Goal: Task Accomplishment & Management: Use online tool/utility

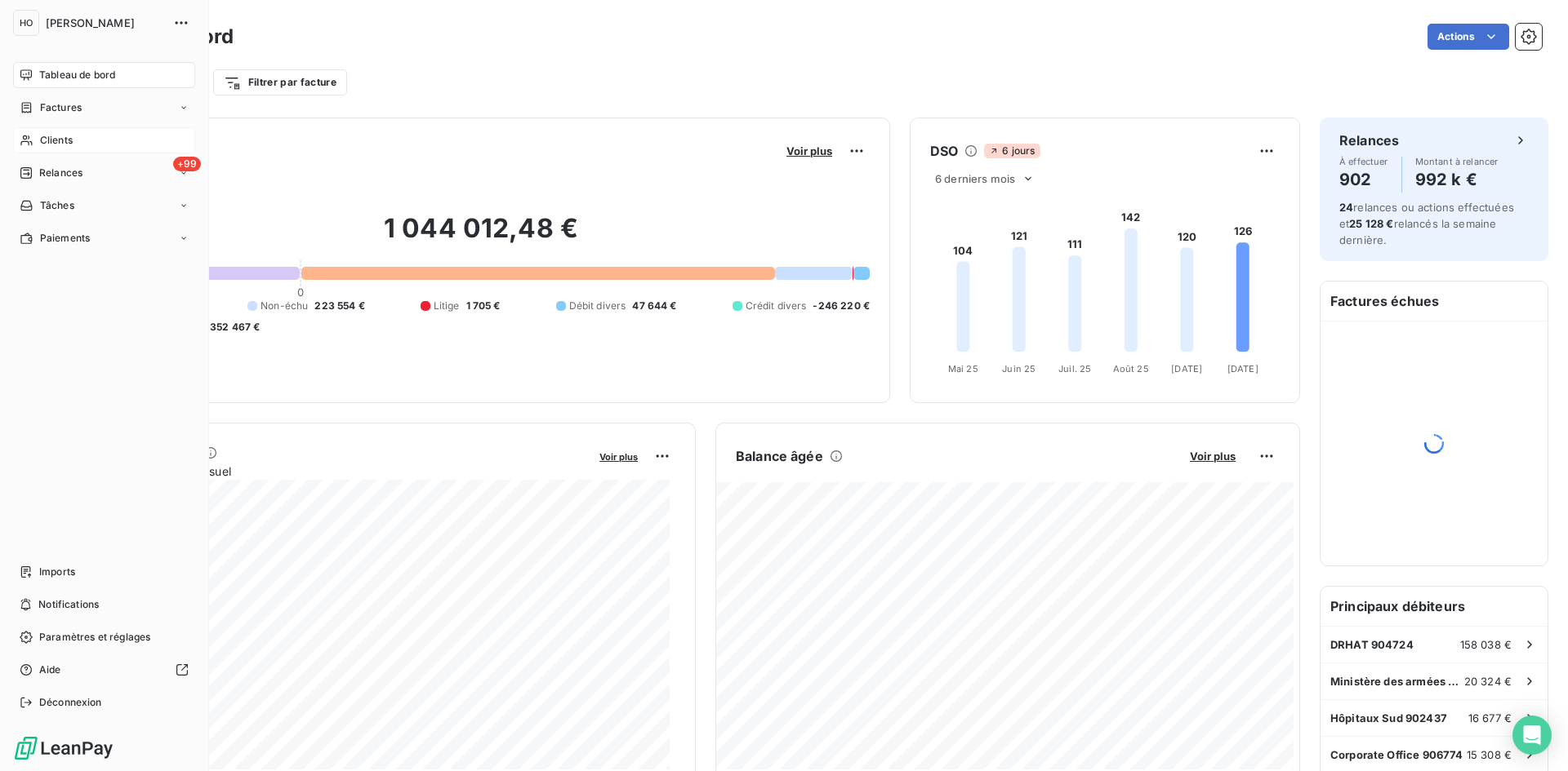
click at [41, 148] on div "Clients" at bounding box center [104, 140] width 182 height 26
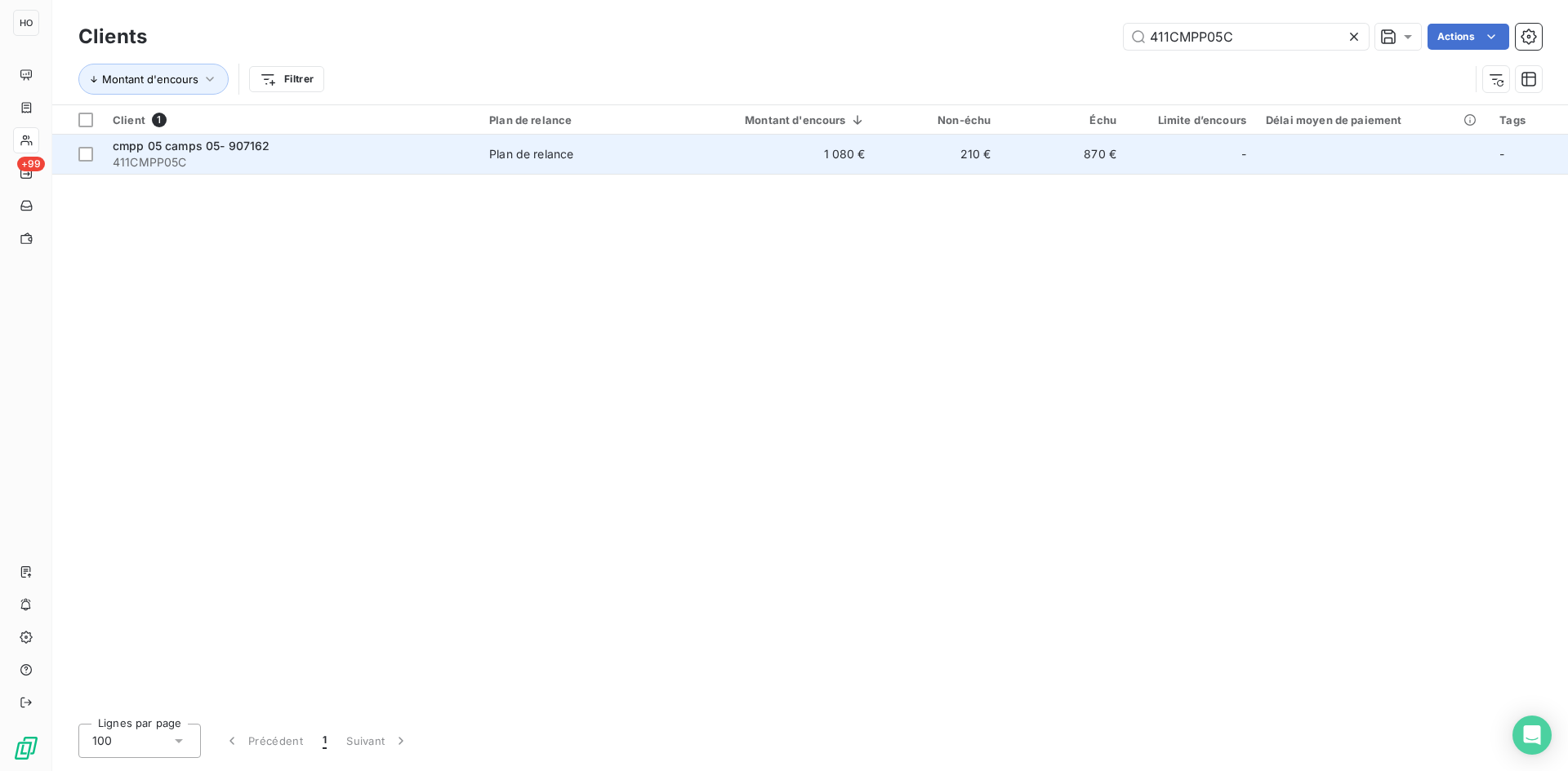
type input "411CMPP05C"
click at [658, 150] on span "Plan de relance" at bounding box center [580, 154] width 184 height 16
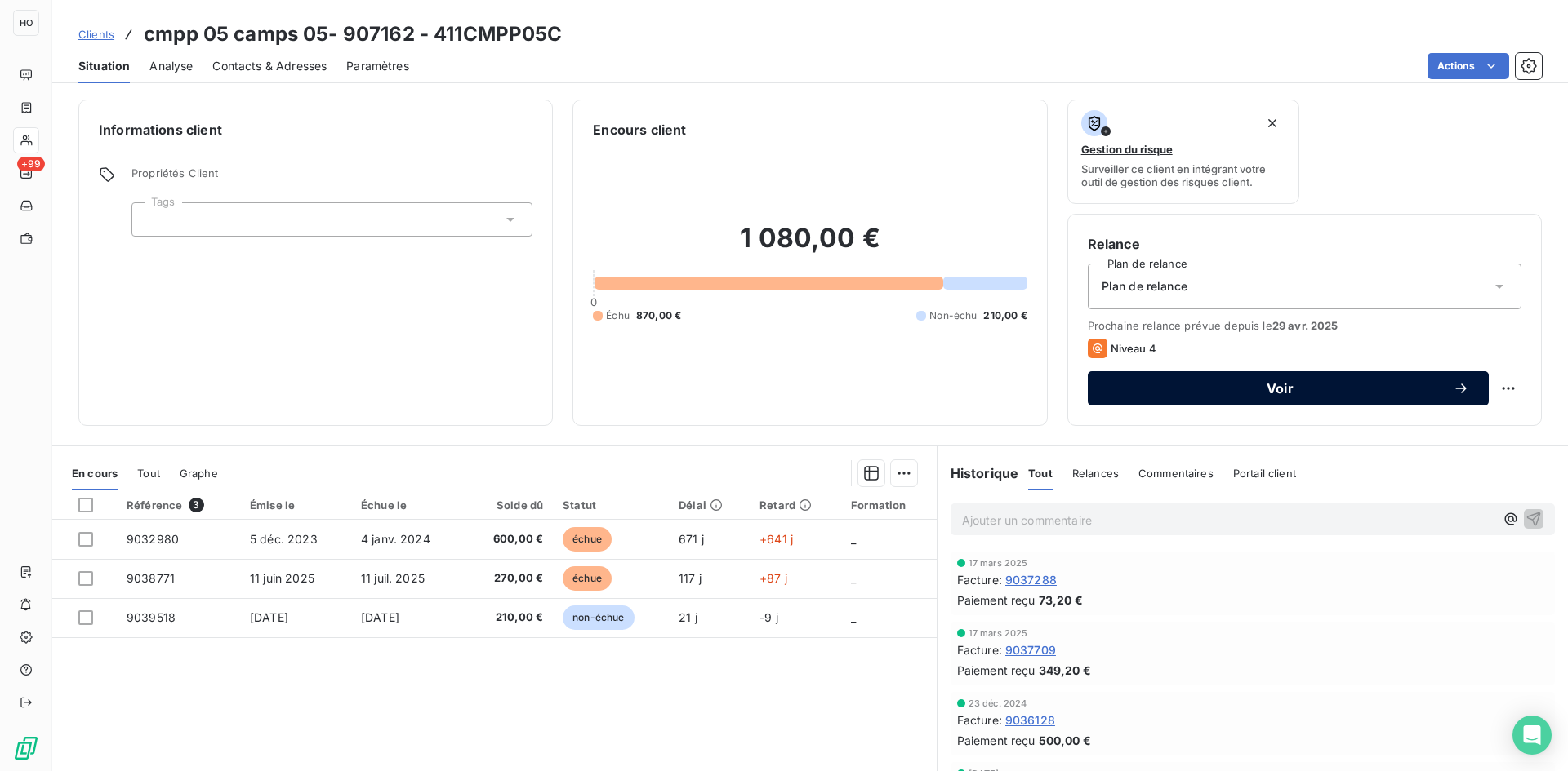
click at [1184, 387] on span "Voir" at bounding box center [1279, 388] width 345 height 13
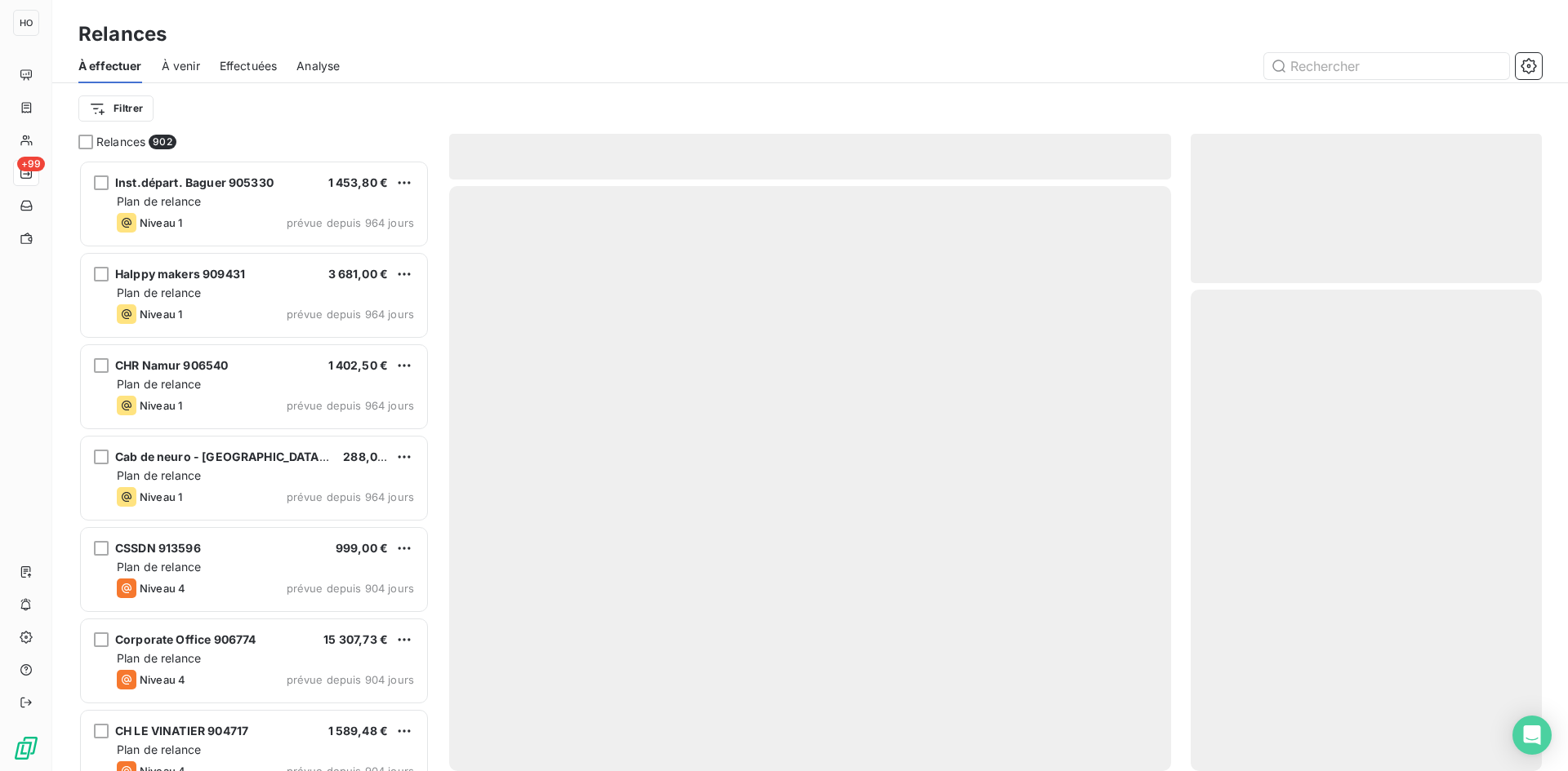
scroll to position [599, 339]
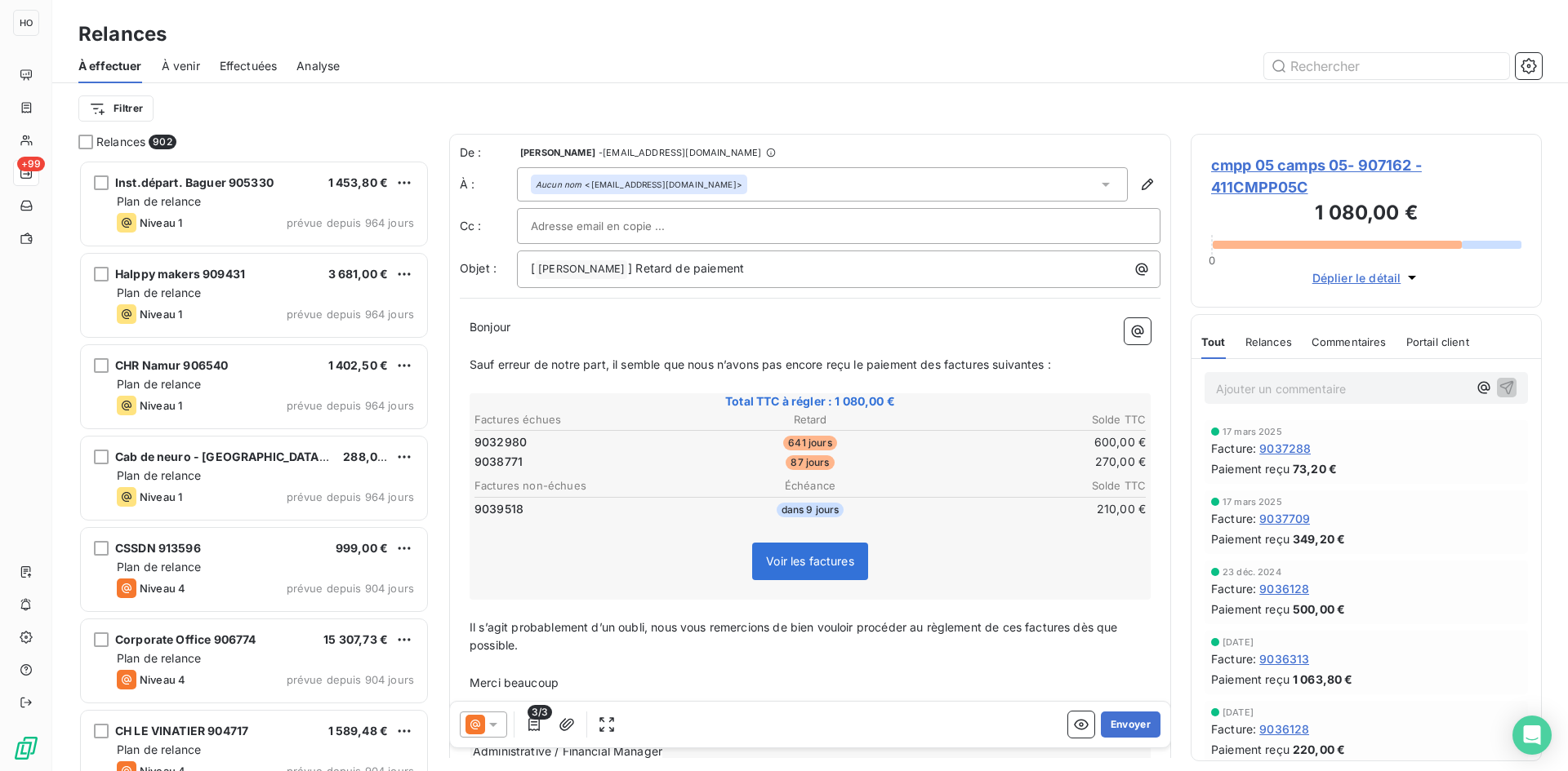
click at [495, 719] on icon at bounding box center [493, 724] width 16 height 16
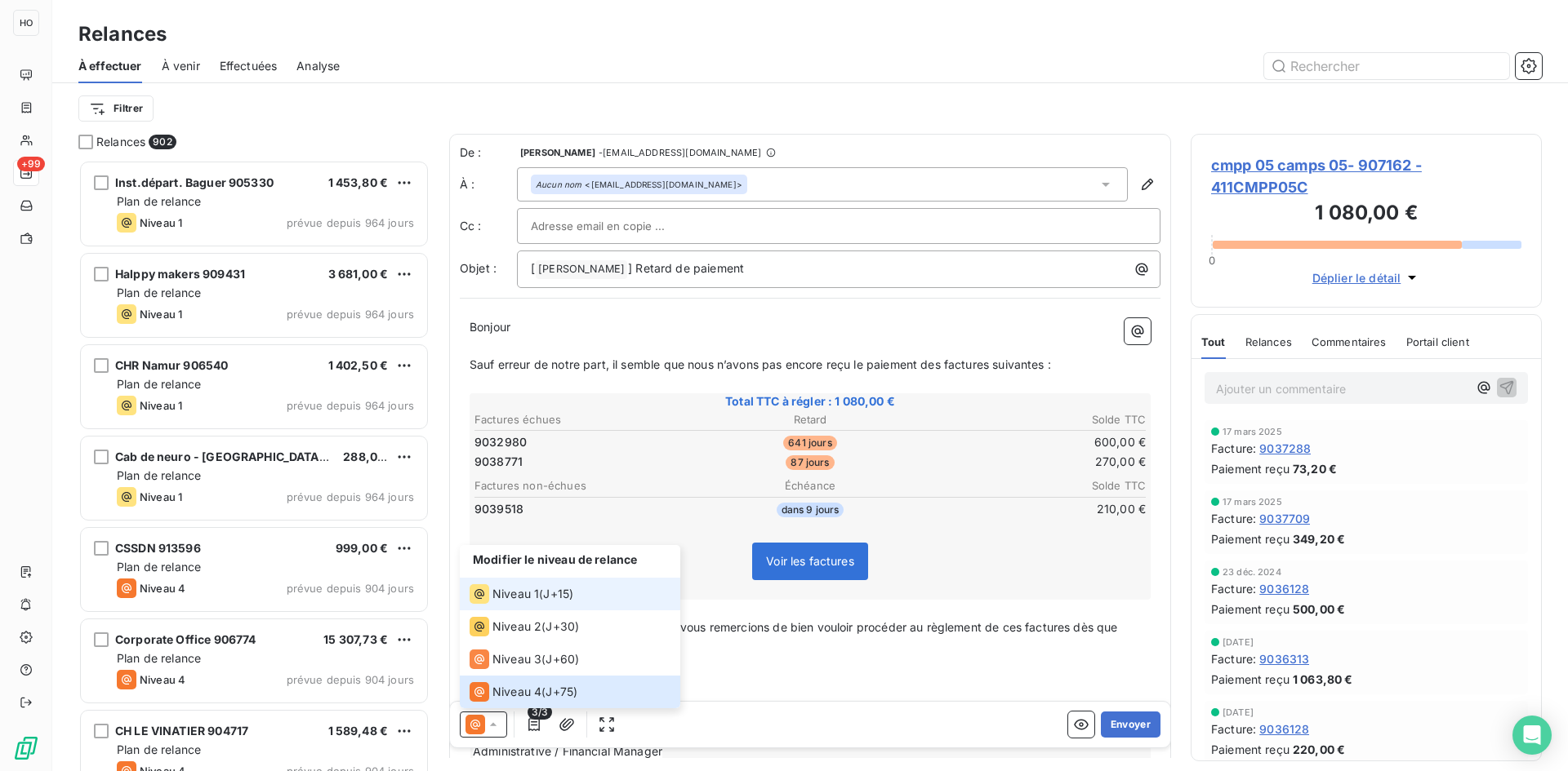
click at [566, 593] on span "J+15 )" at bounding box center [558, 594] width 30 height 16
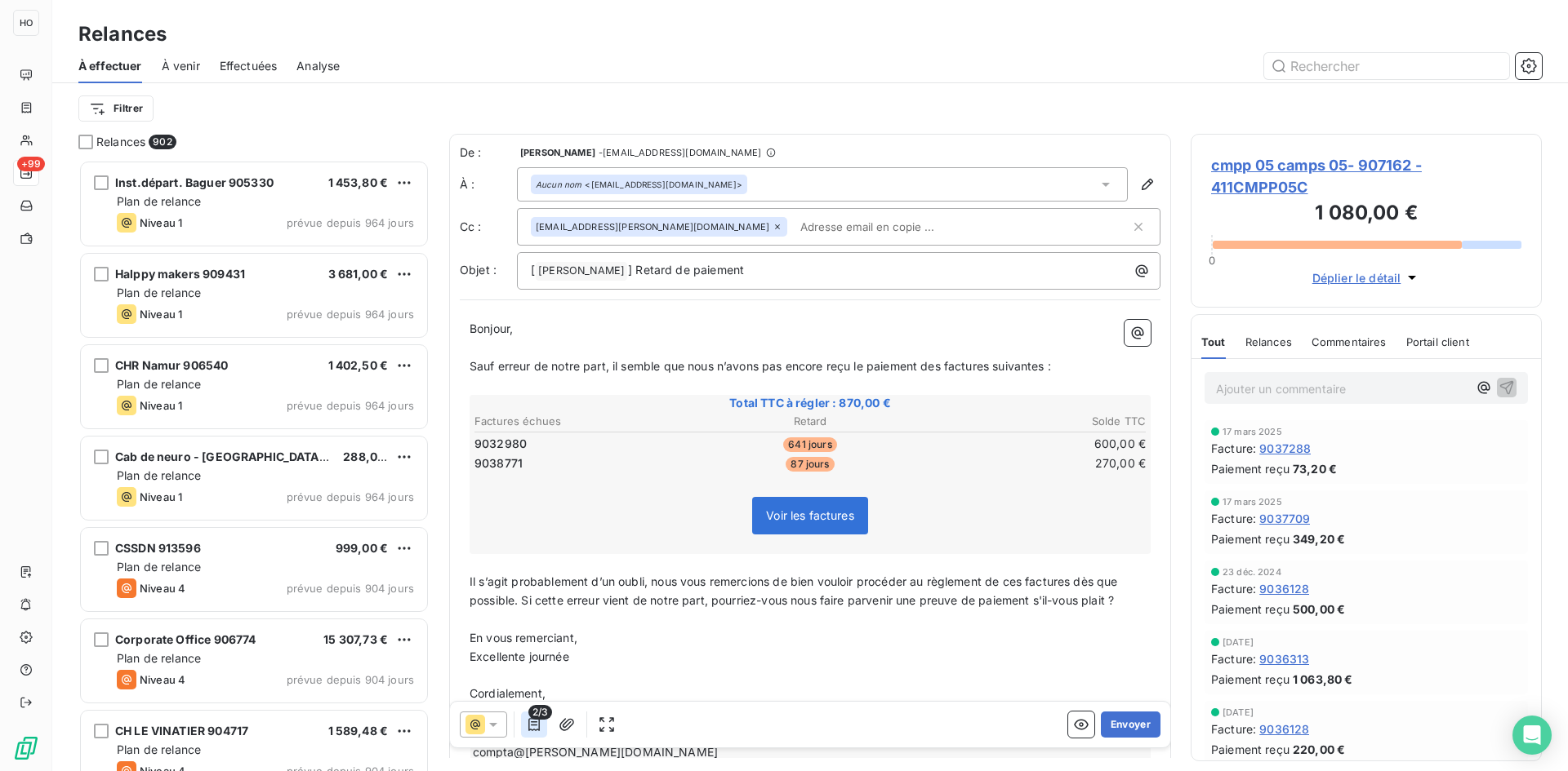
click at [536, 734] on button "button" at bounding box center [534, 724] width 26 height 26
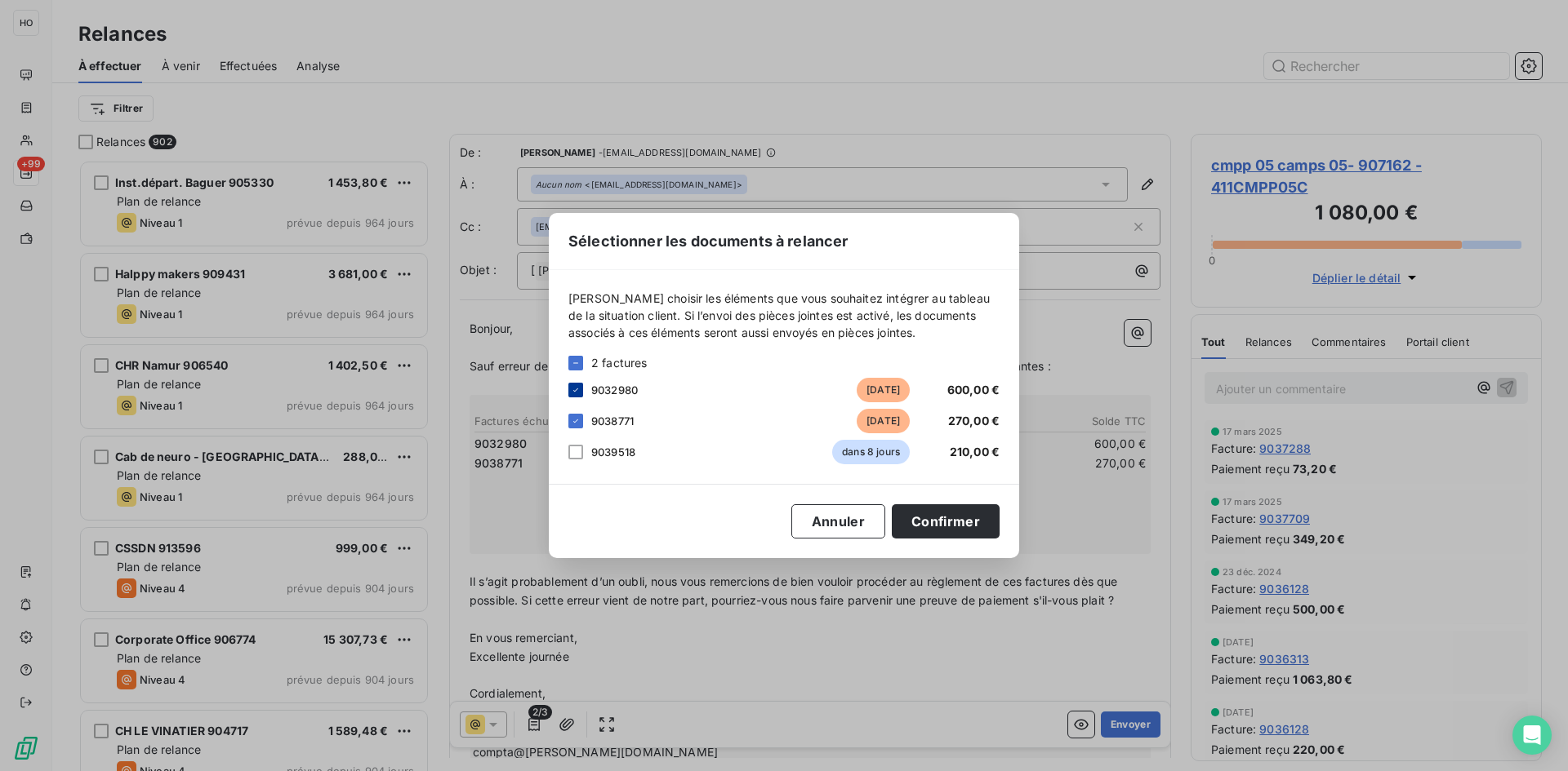
click at [579, 392] on icon at bounding box center [575, 390] width 10 height 10
click at [576, 456] on div at bounding box center [575, 452] width 15 height 15
click at [949, 526] on button "Confirmer" at bounding box center [945, 521] width 108 height 35
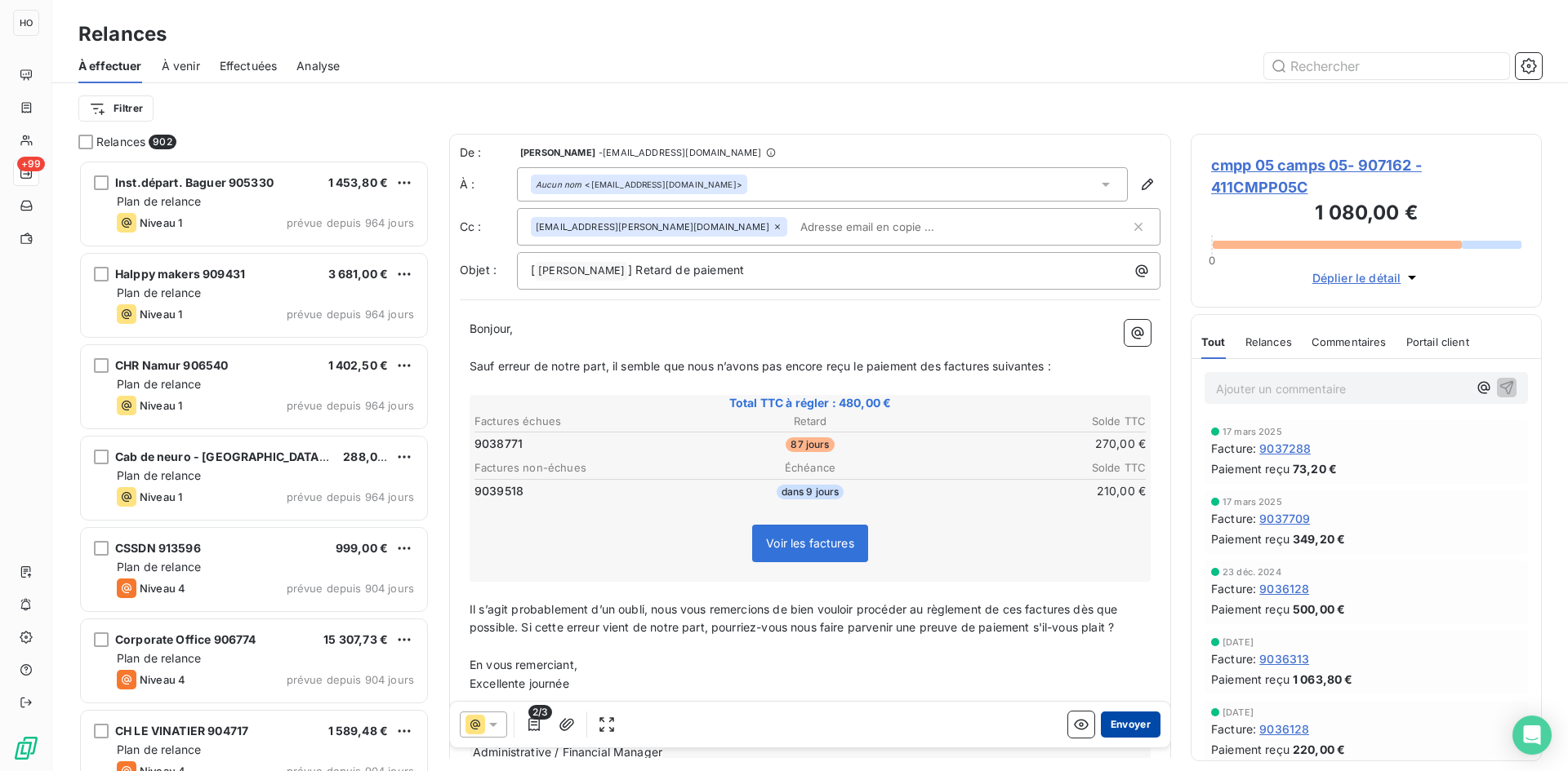
click at [1124, 726] on button "Envoyer" at bounding box center [1130, 724] width 60 height 26
